Goal: Task Accomplishment & Management: Use online tool/utility

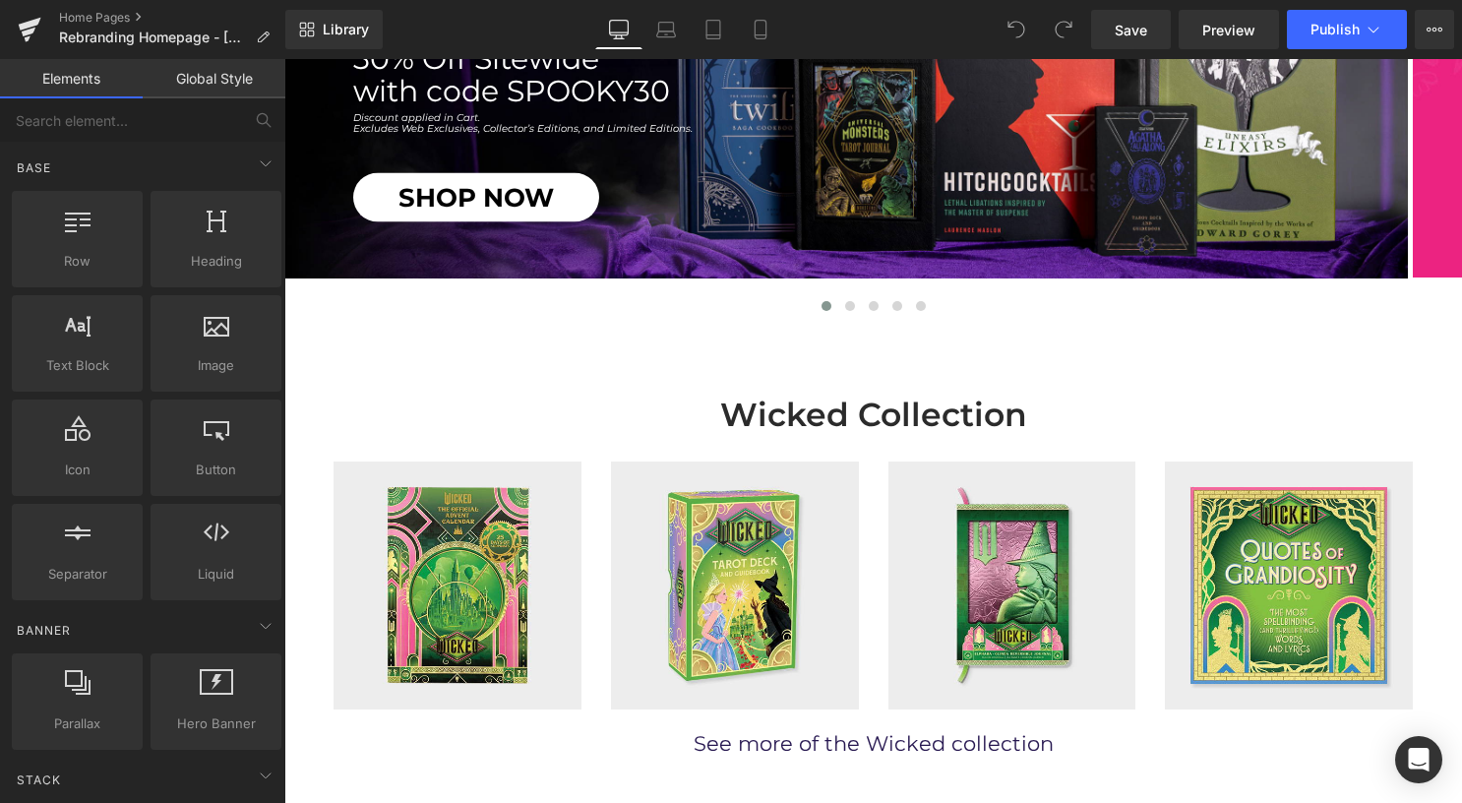
scroll to position [446, 0]
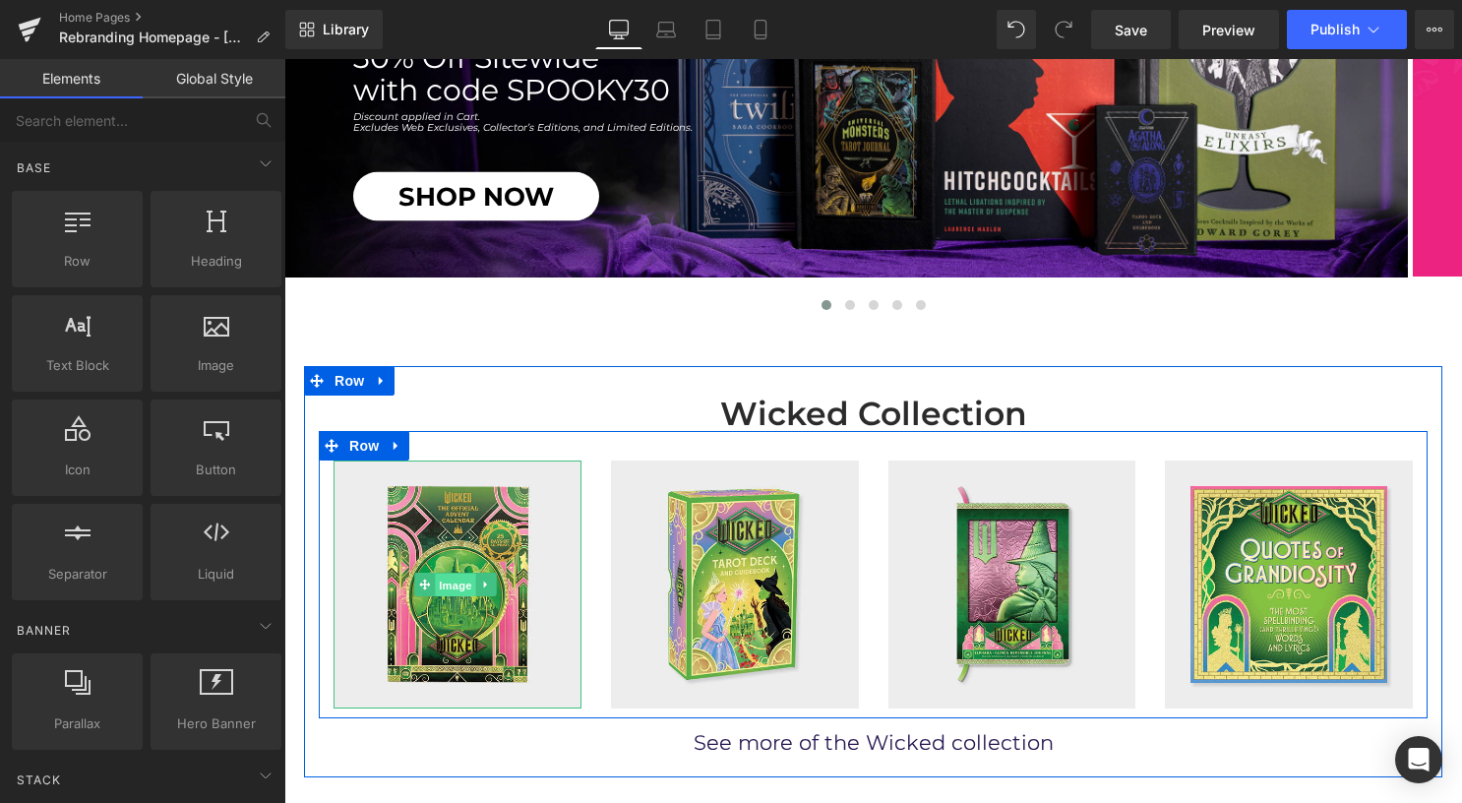
click at [451, 582] on span "Image" at bounding box center [455, 586] width 41 height 24
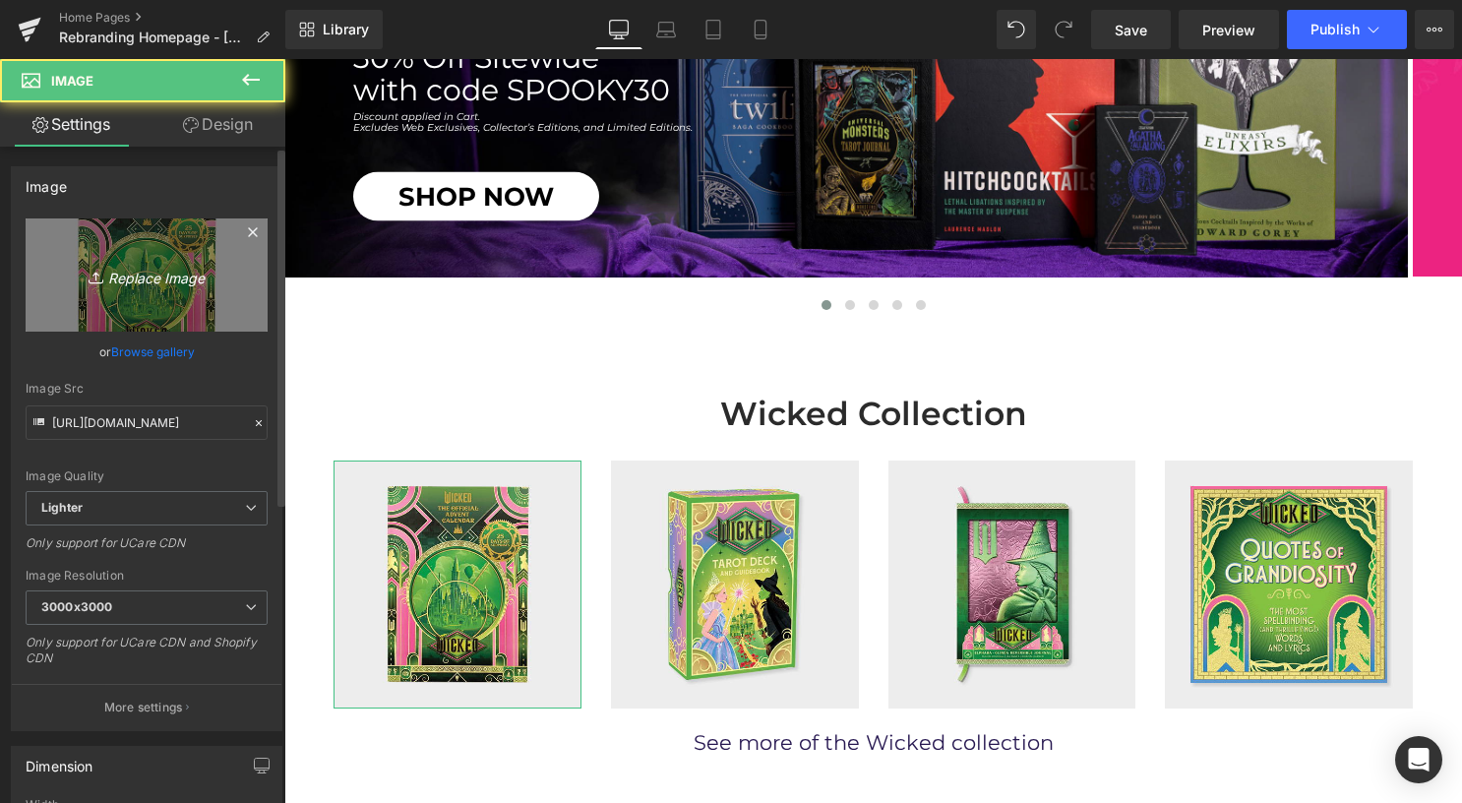
click at [123, 312] on link "Replace Image" at bounding box center [147, 274] width 242 height 113
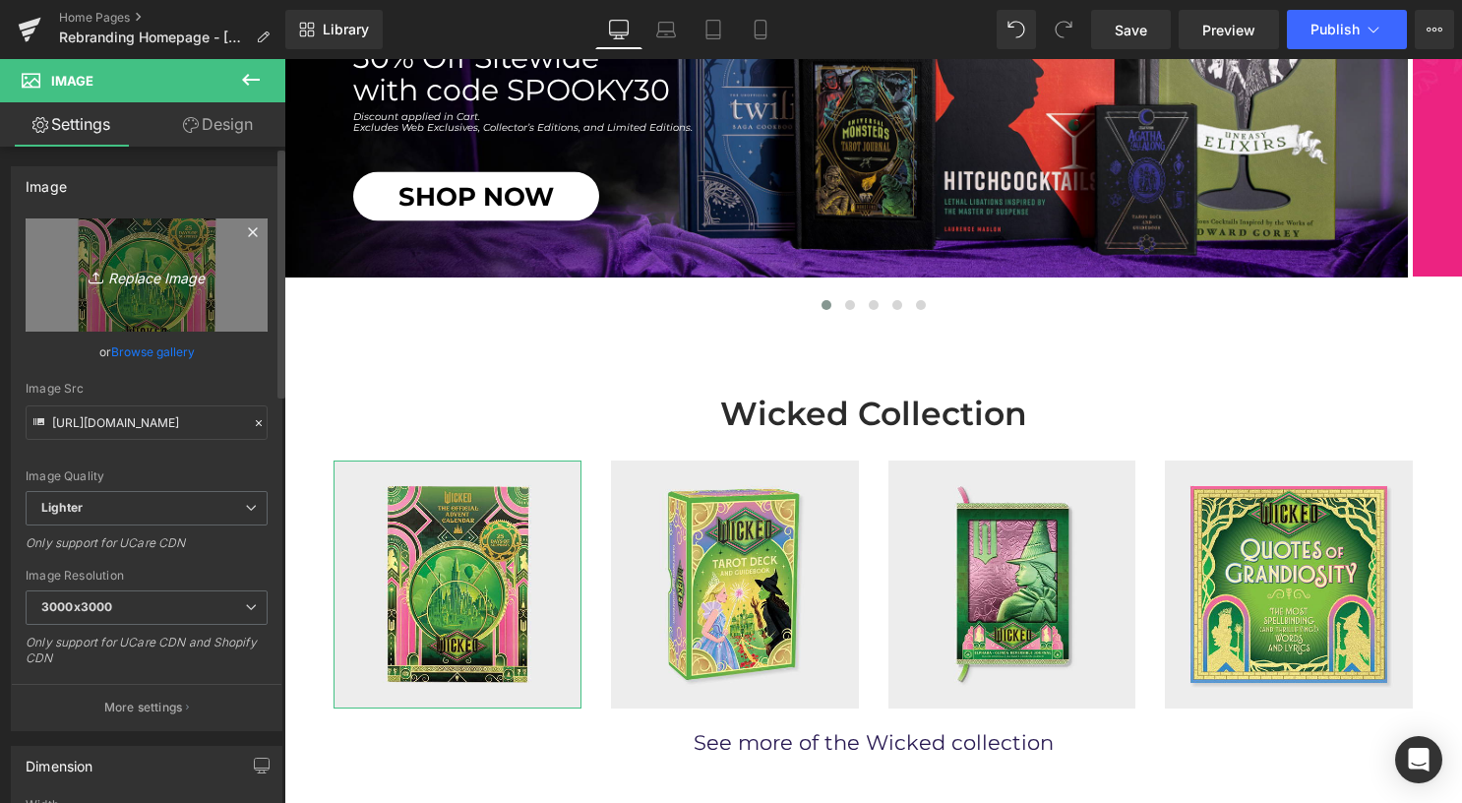
click at [142, 282] on icon "Replace Image" at bounding box center [146, 275] width 157 height 25
type input "C:\fakepath\Wicked.jpg"
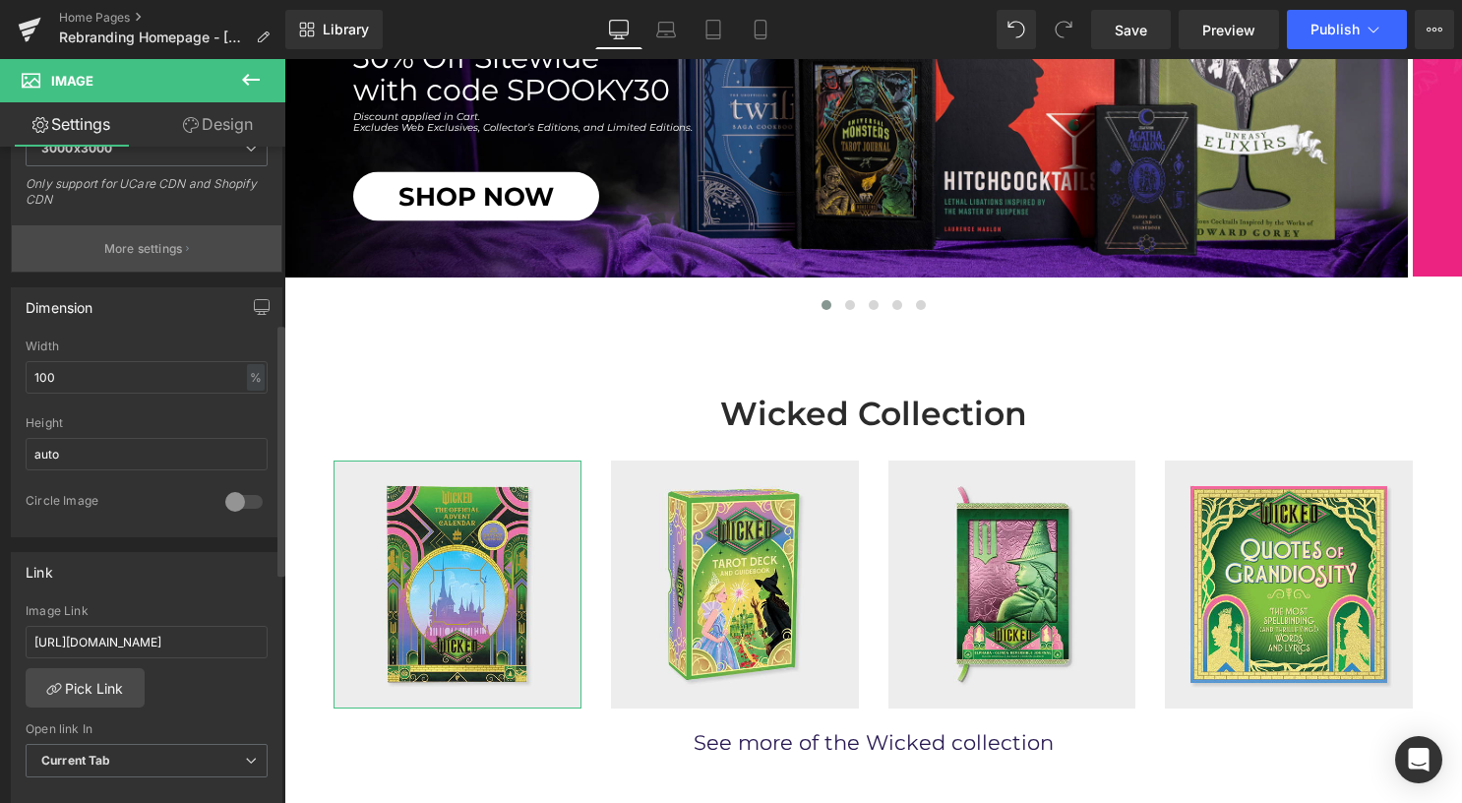
scroll to position [458, 0]
click at [157, 636] on input "[URL][DOMAIN_NAME]" at bounding box center [147, 642] width 242 height 32
paste input "/products/wicked-for-goo"
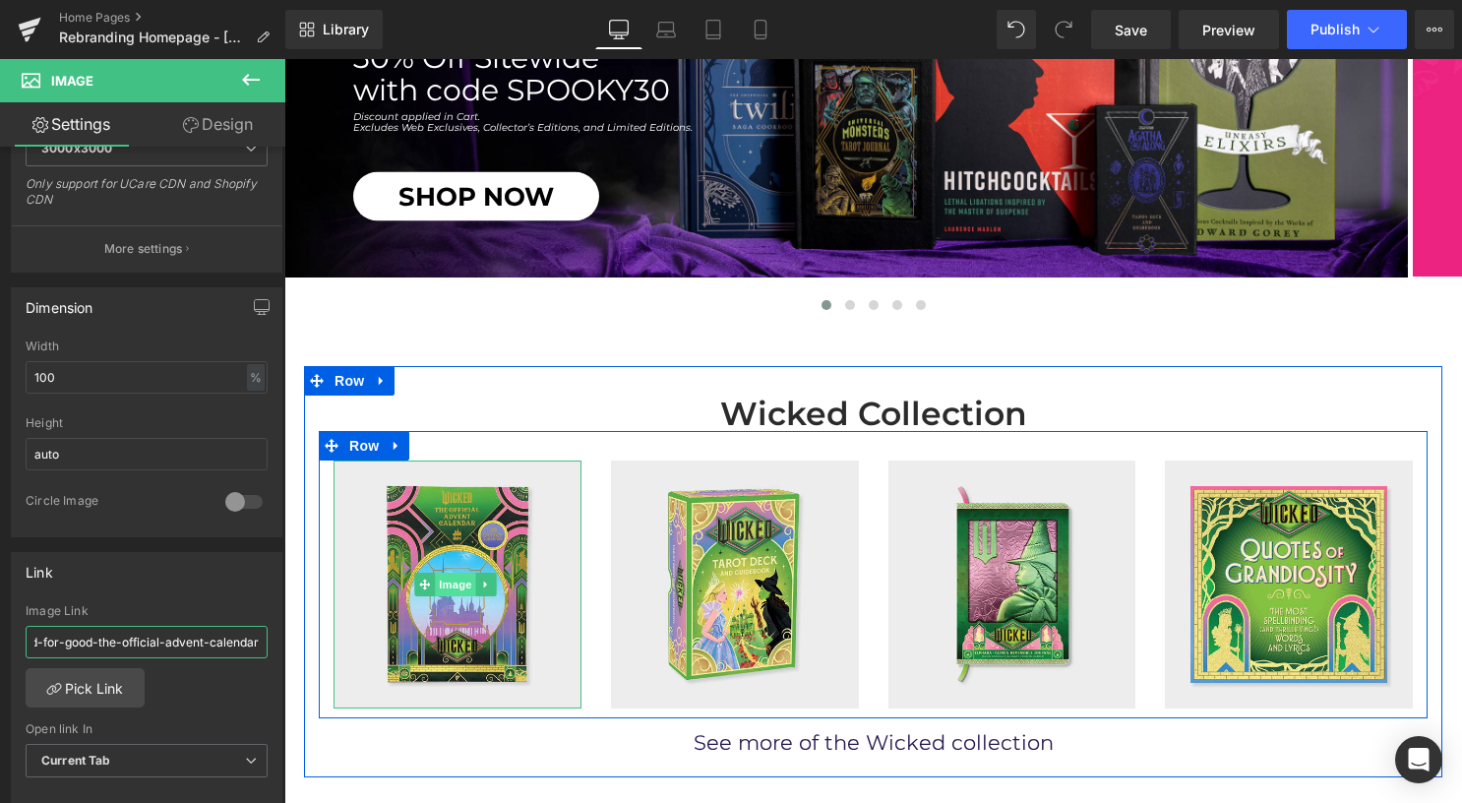
click at [443, 573] on span "Image" at bounding box center [455, 585] width 41 height 24
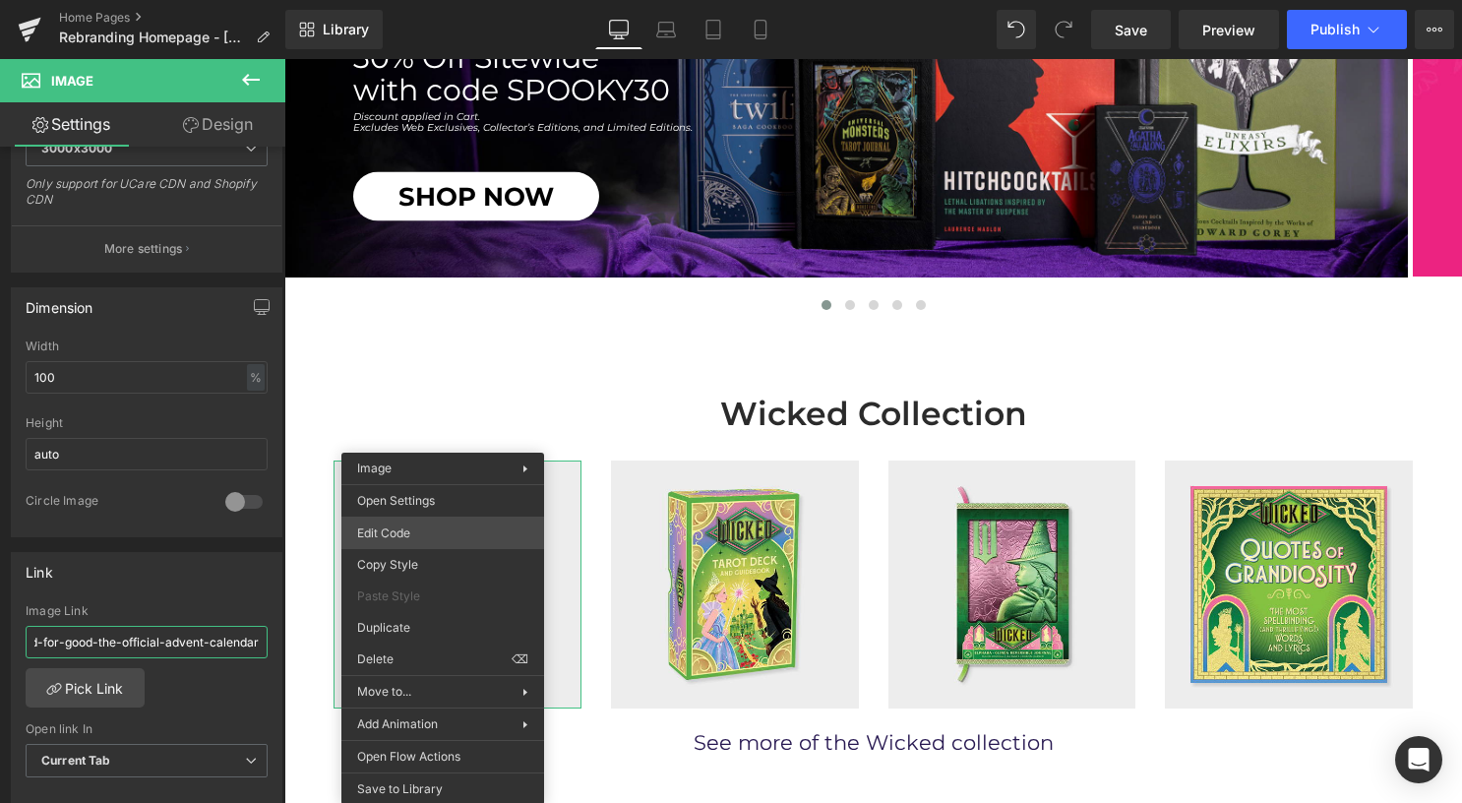
click at [415, 0] on div "Image You are previewing how the will restyle your page. You can not edit Eleme…" at bounding box center [731, 0] width 1462 height 0
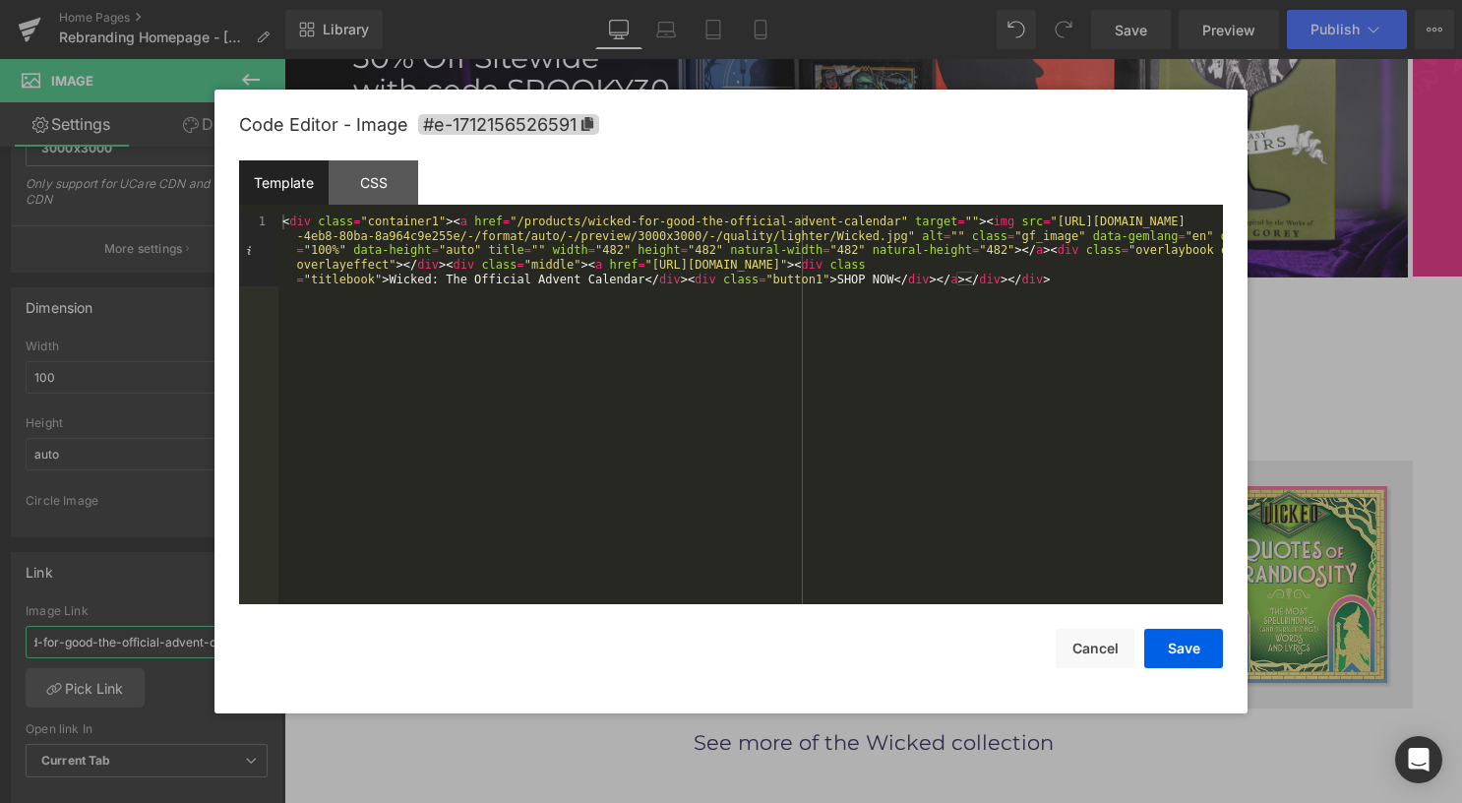
type input "/products/wicked-for-good-the-official-advent-calendar"
drag, startPoint x: 622, startPoint y: 267, endPoint x: 1084, endPoint y: 264, distance: 462.4
click at [1084, 264] on div "< div class = "container1" > < a href = "/products/wicked-for-good-the-official…" at bounding box center [750, 481] width 945 height 534
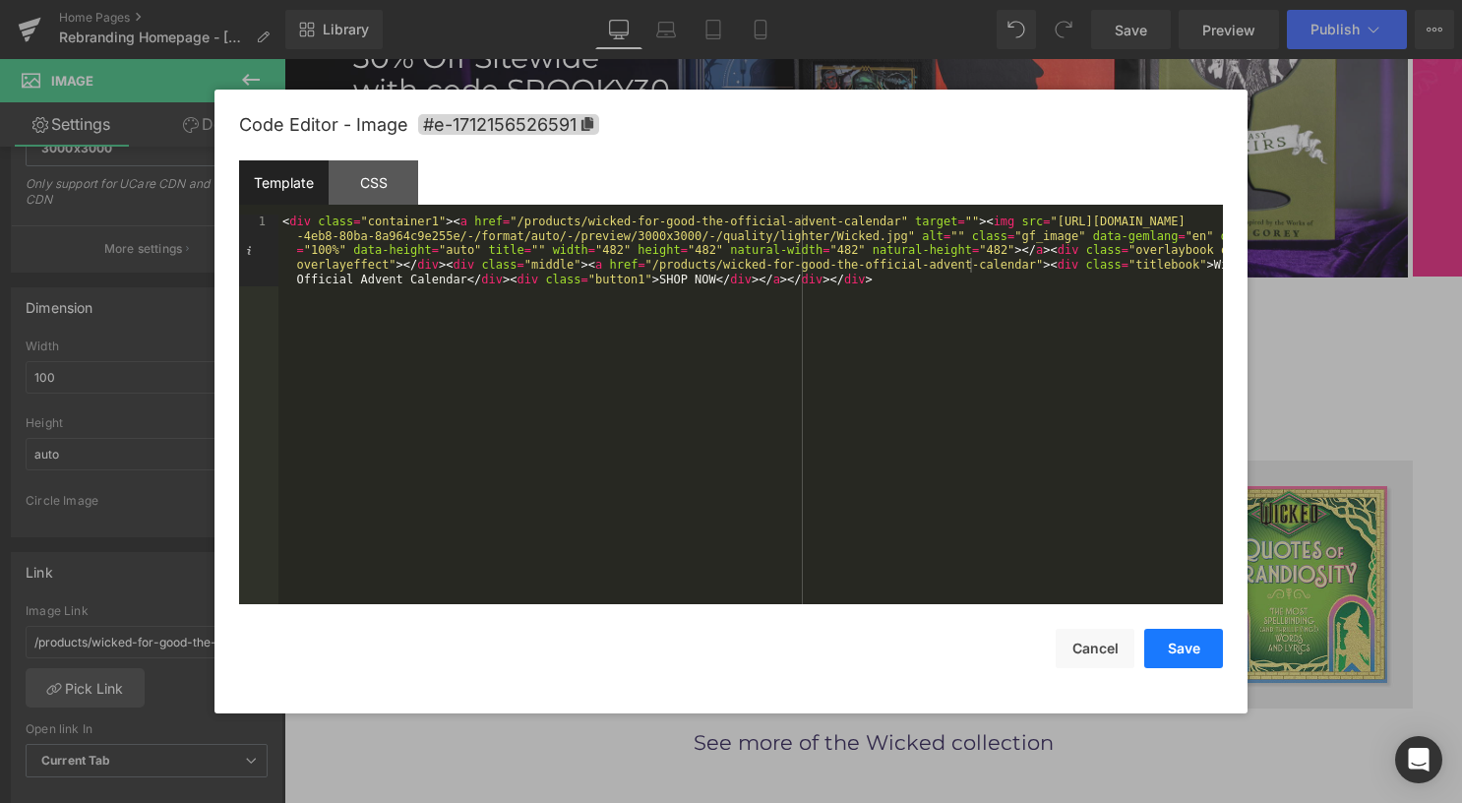
click at [1188, 655] on button "Save" at bounding box center [1183, 648] width 79 height 39
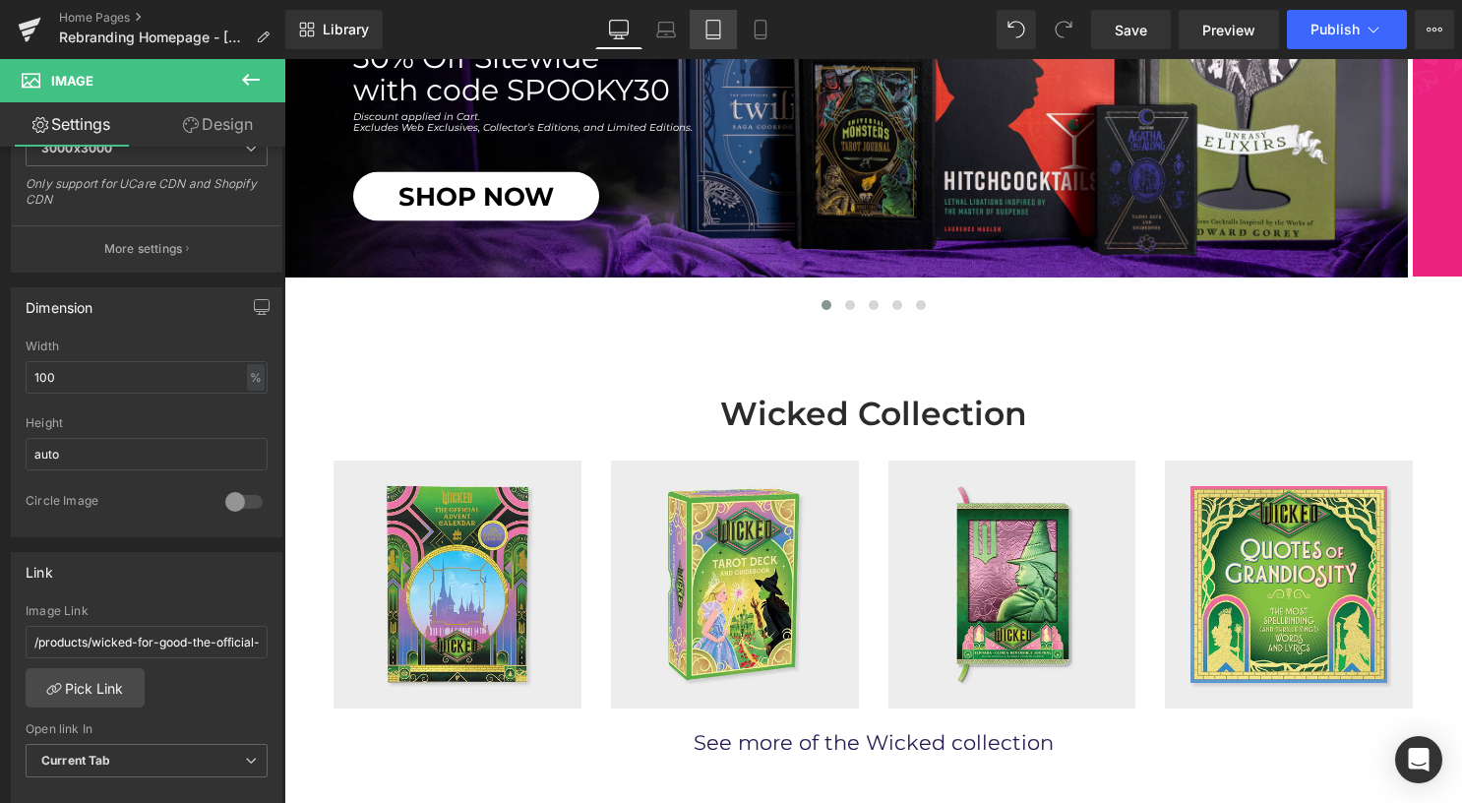
drag, startPoint x: 160, startPoint y: 128, endPoint x: 706, endPoint y: 33, distance: 554.2
click at [706, 33] on icon at bounding box center [713, 30] width 14 height 19
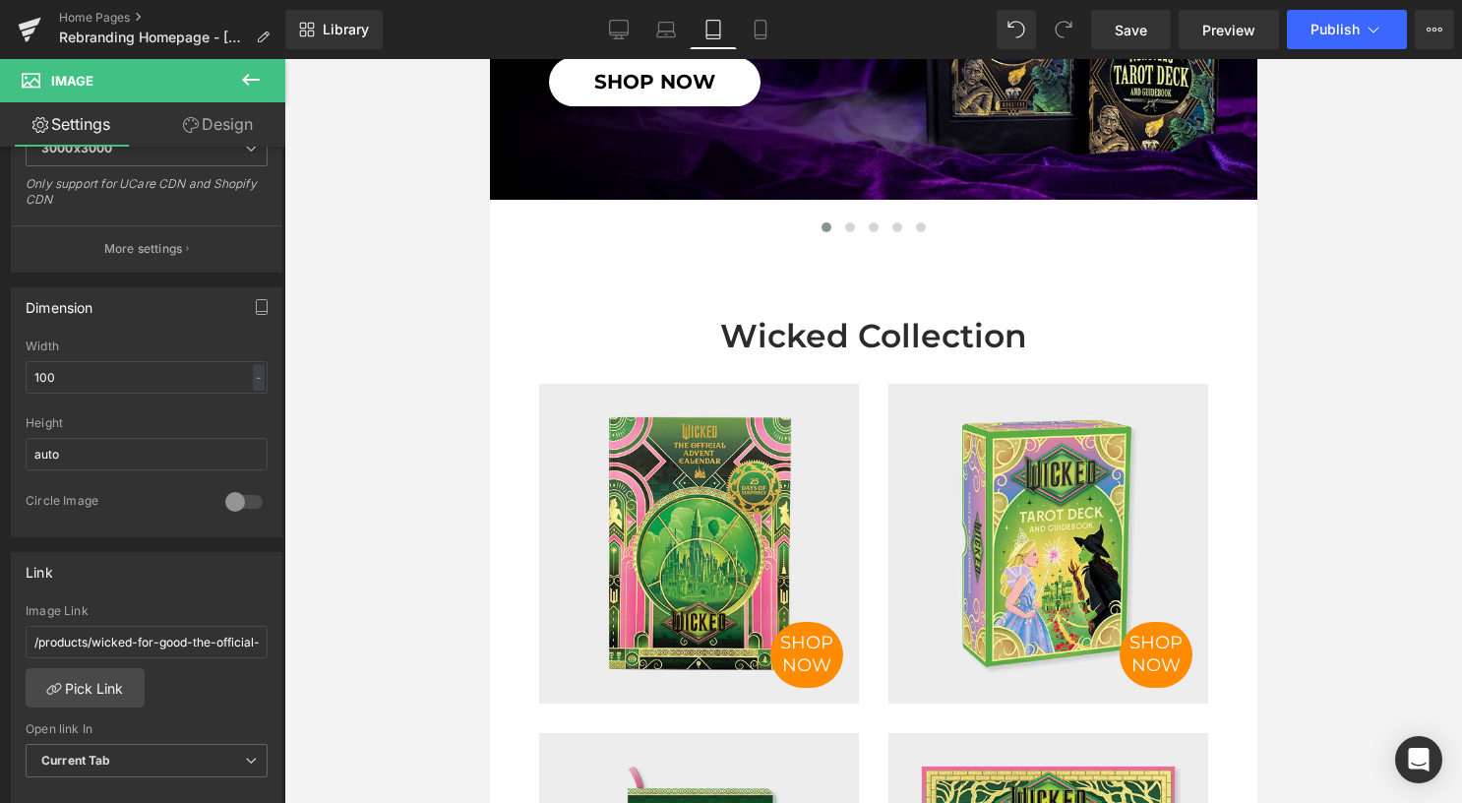
scroll to position [671, 0]
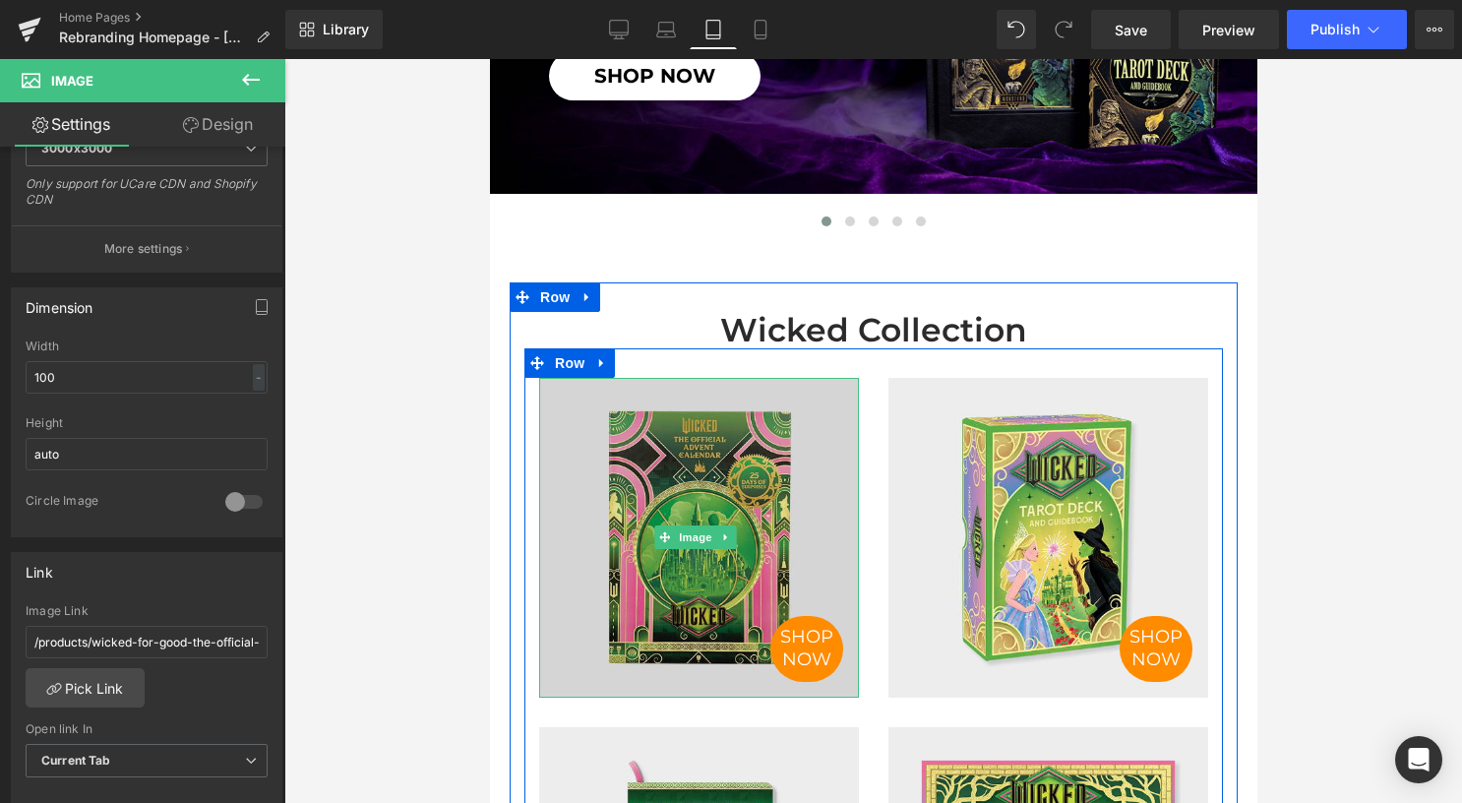
click at [650, 516] on img at bounding box center [698, 538] width 320 height 320
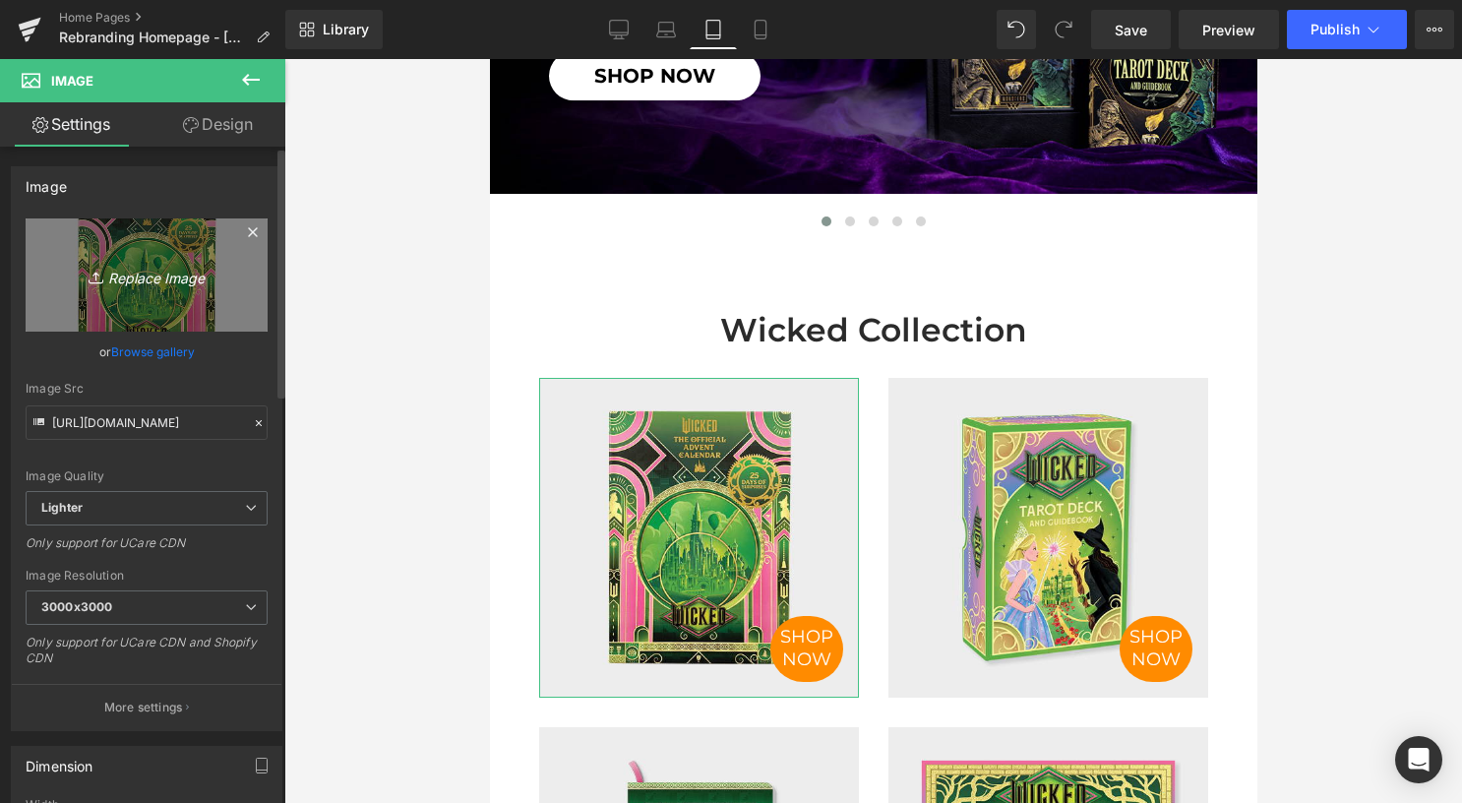
click at [173, 291] on link "Replace Image" at bounding box center [147, 274] width 242 height 113
type input "C:\fakepath\Wicked.jpg"
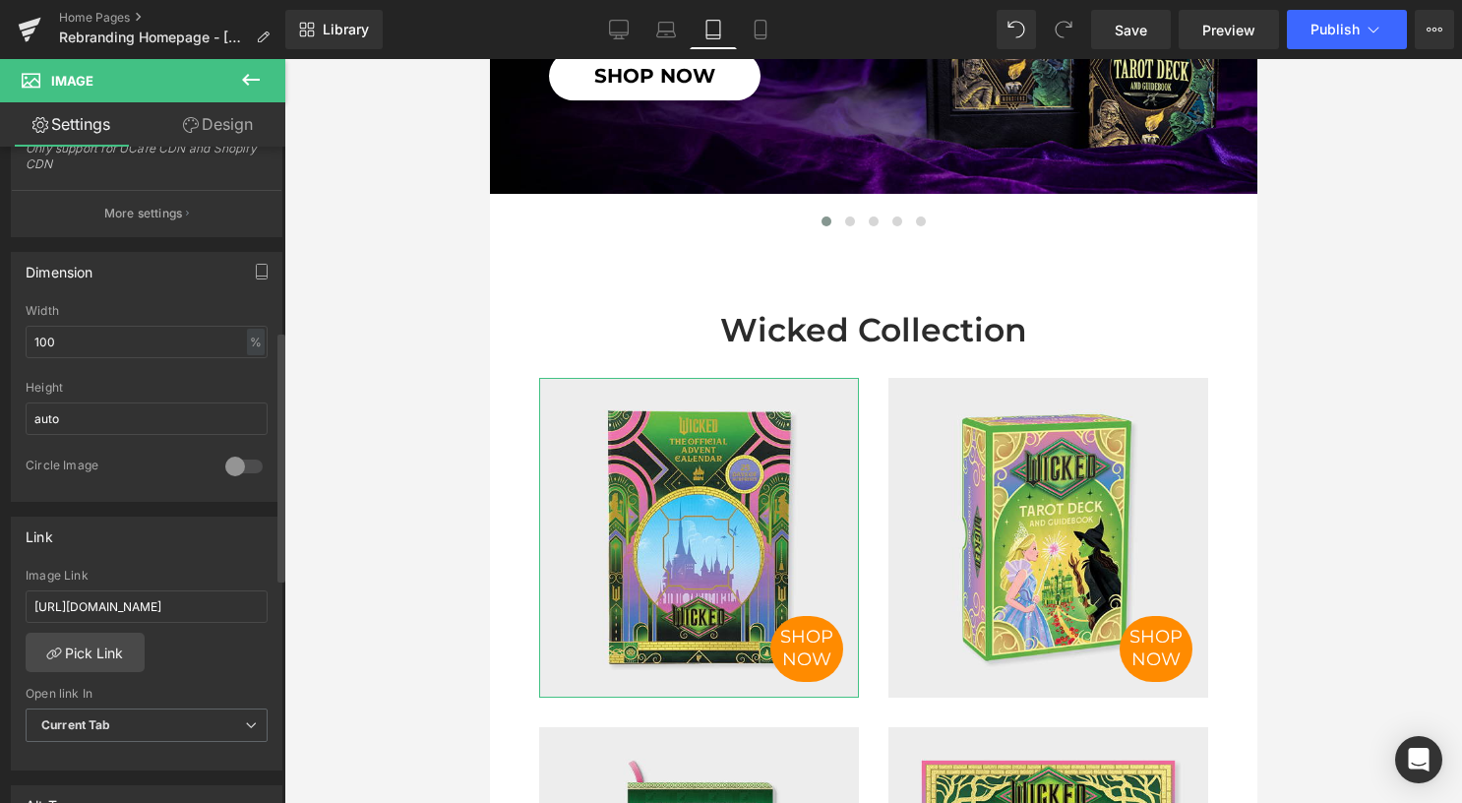
scroll to position [498, 0]
click at [116, 599] on input "[URL][DOMAIN_NAME]" at bounding box center [147, 602] width 242 height 32
paste input "/products/wicked-for-goo"
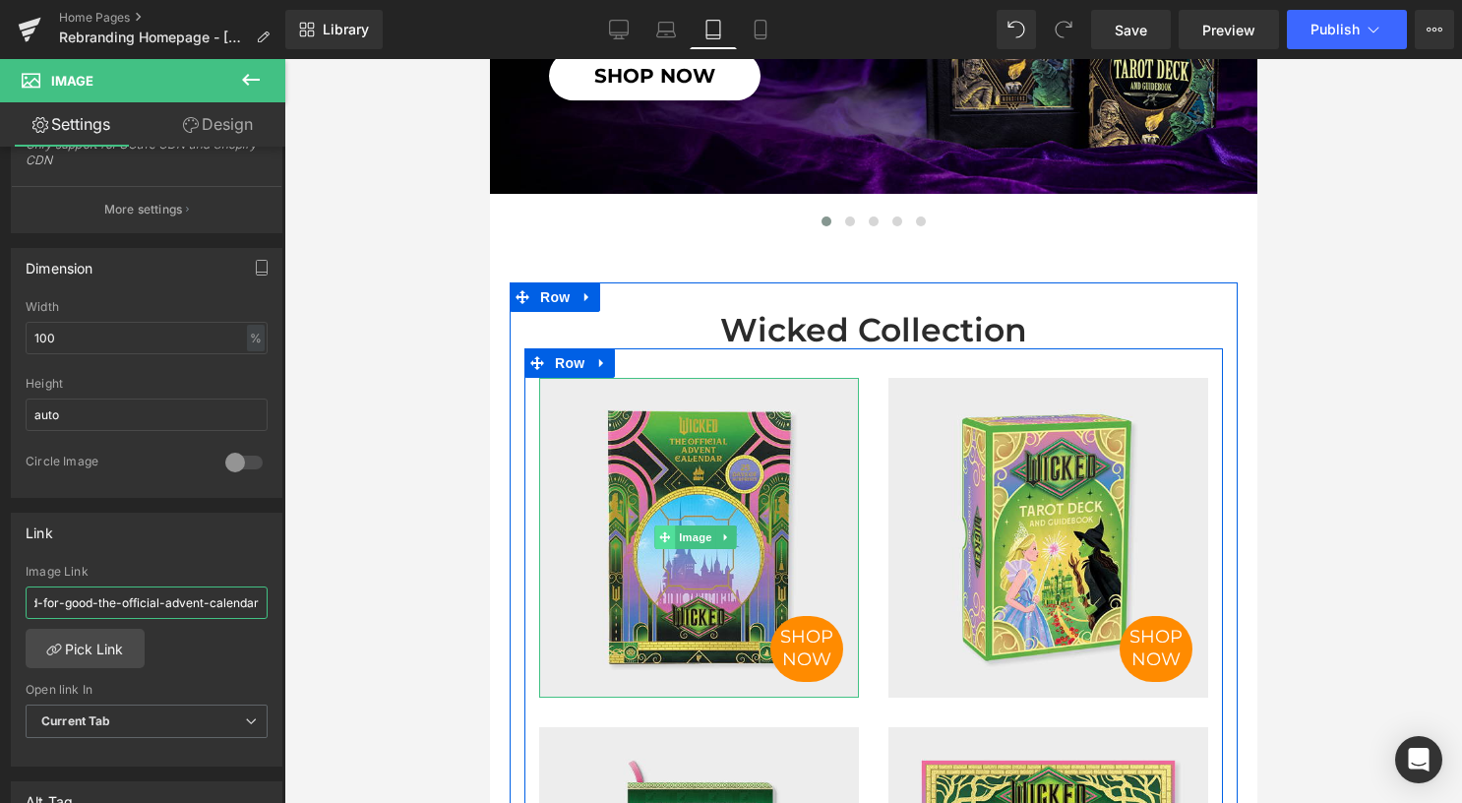
click at [669, 539] on span at bounding box center [663, 537] width 21 height 24
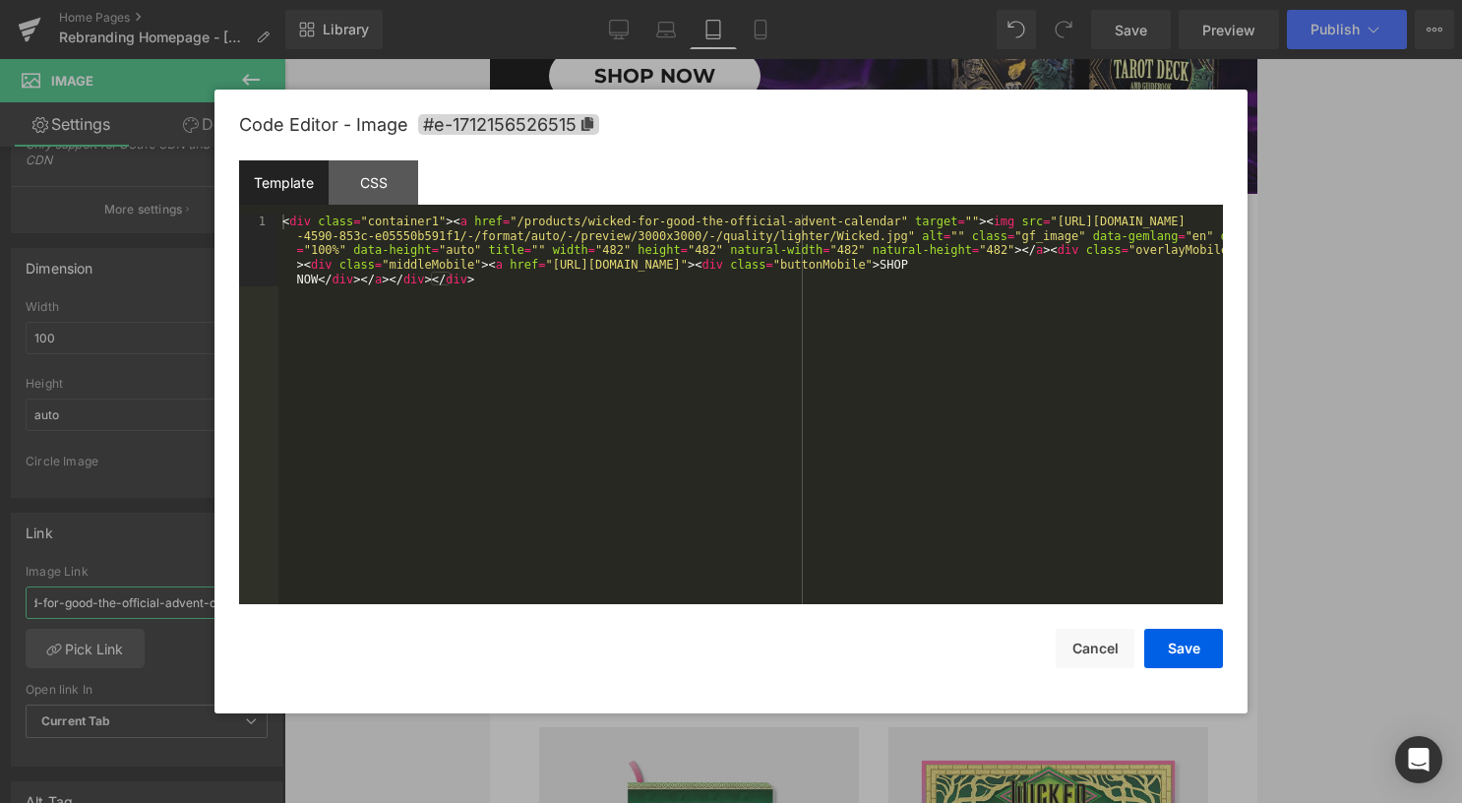
click at [669, 0] on div "Image You are previewing how the will restyle your page. You can not edit Eleme…" at bounding box center [731, 0] width 1462 height 0
type input "/products/wicked-for-good-the-official-advent-calendar"
drag, startPoint x: 529, startPoint y: 262, endPoint x: 995, endPoint y: 268, distance: 465.4
click at [995, 268] on div "< div class = "container1" > < a href = "/products/wicked-for-good-the-official…" at bounding box center [750, 481] width 945 height 534
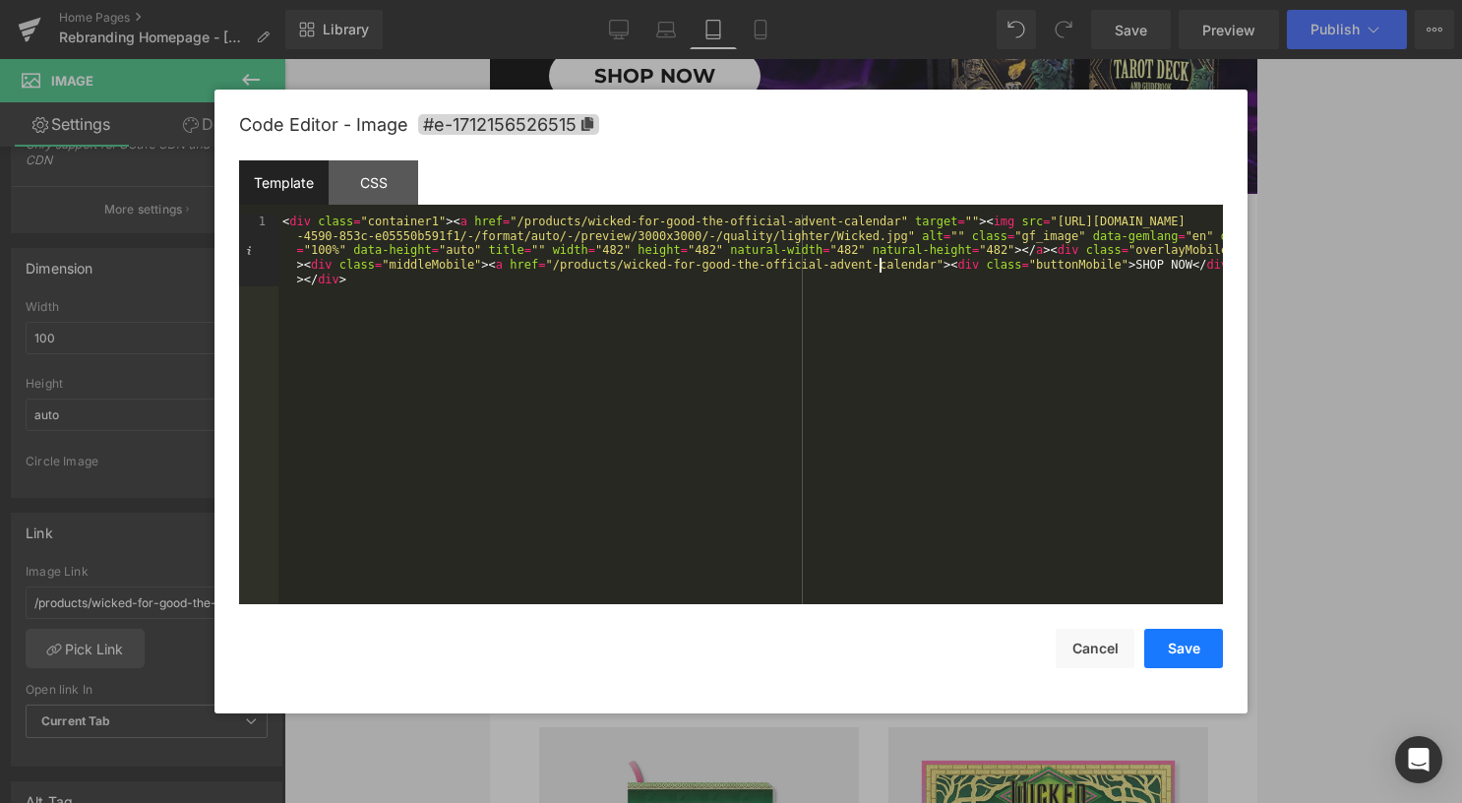
click at [1182, 655] on button "Save" at bounding box center [1183, 648] width 79 height 39
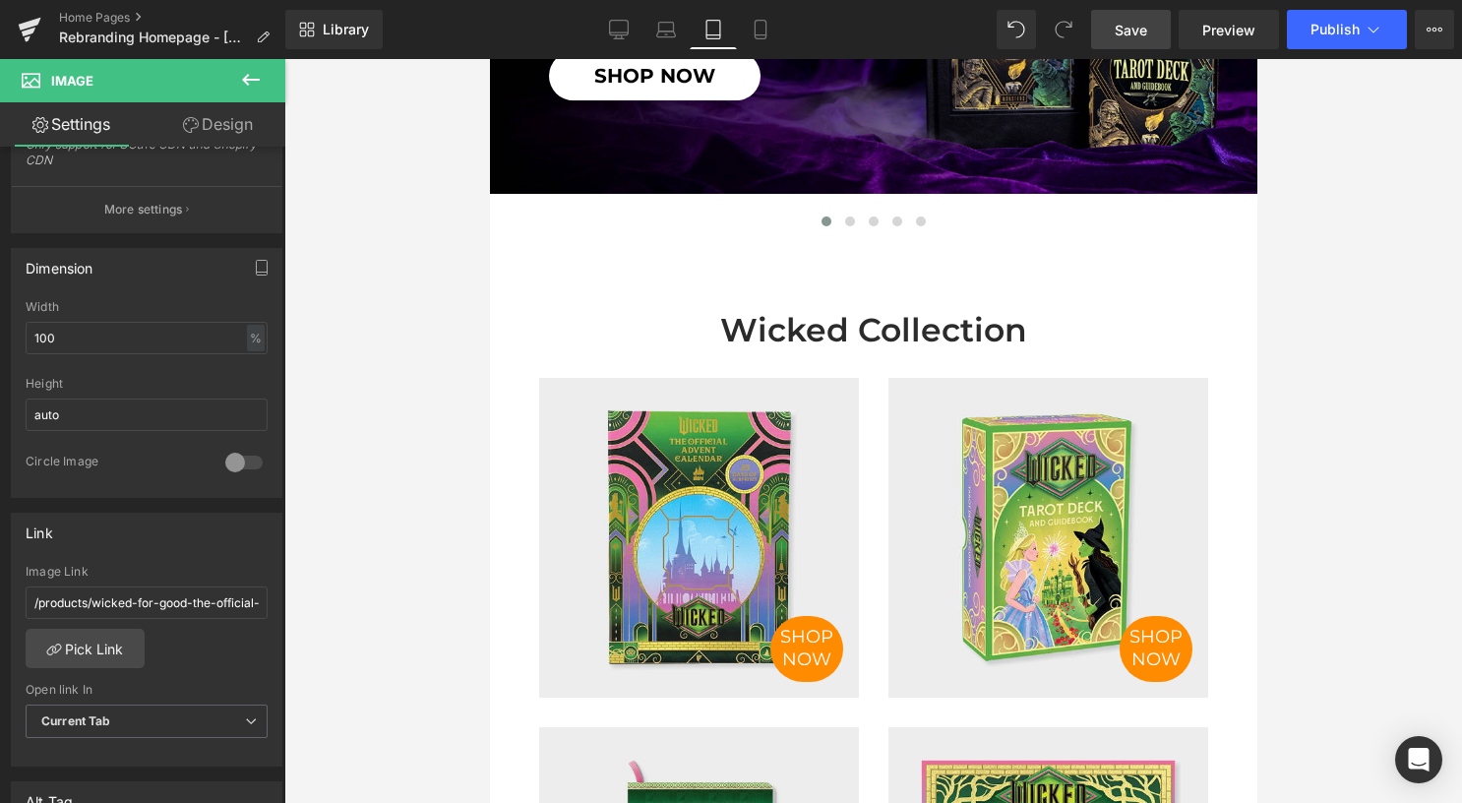
click at [1141, 42] on link "Save" at bounding box center [1131, 29] width 80 height 39
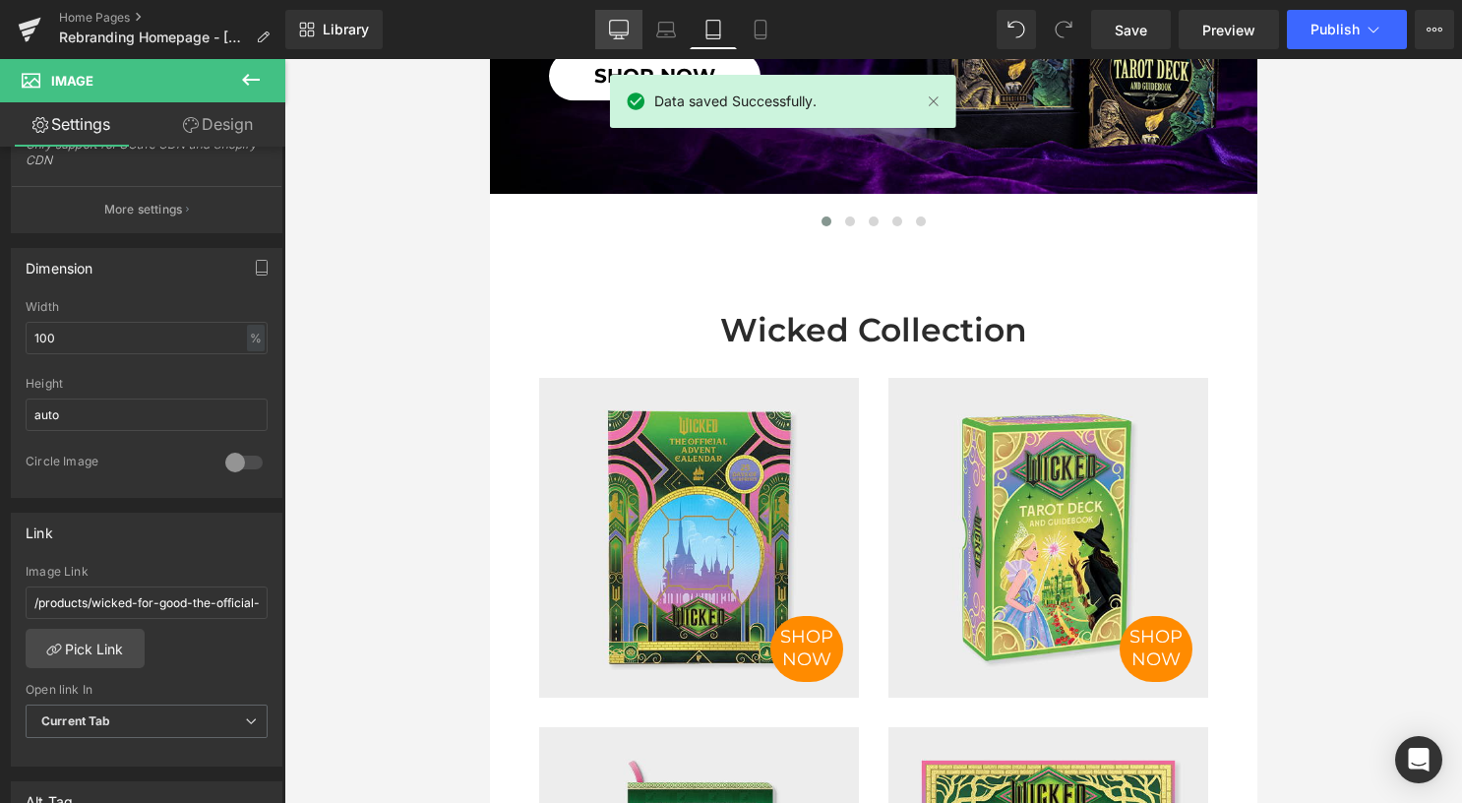
click at [619, 32] on icon at bounding box center [619, 32] width 19 height 0
